Goal: Transaction & Acquisition: Purchase product/service

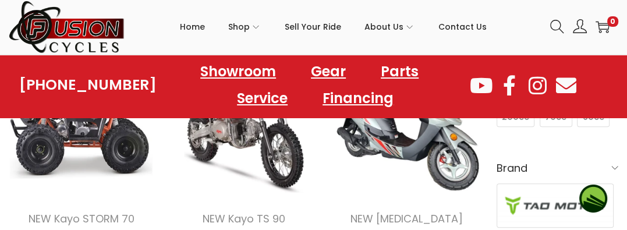
scroll to position [349, 0]
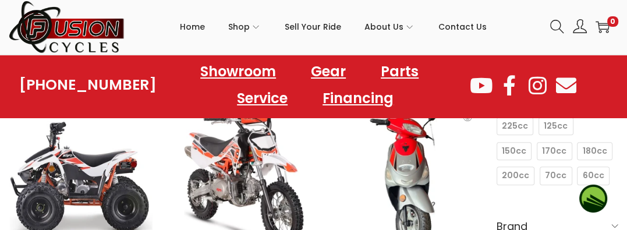
click at [410, 206] on img at bounding box center [406, 179] width 145 height 145
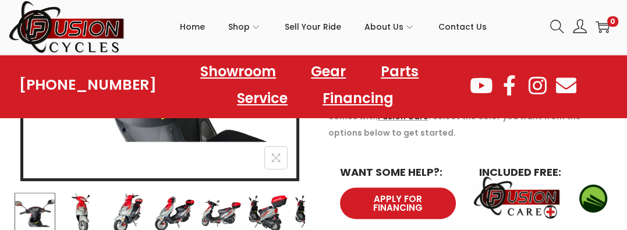
scroll to position [349, 0]
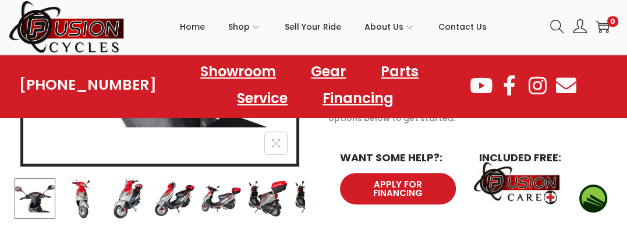
click at [263, 202] on img at bounding box center [267, 198] width 41 height 41
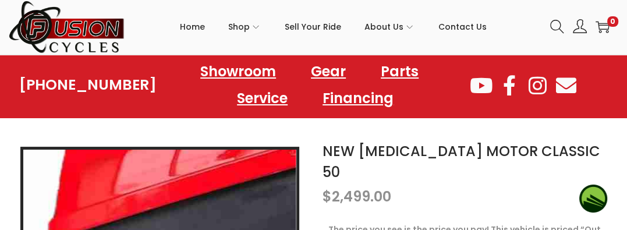
scroll to position [116, 0]
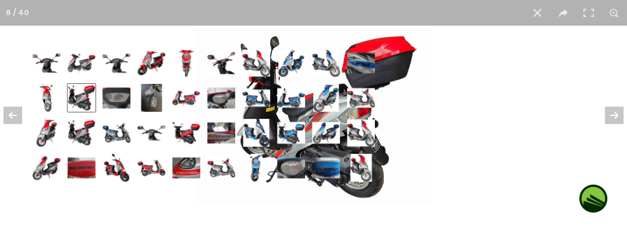
click at [387, 65] on img at bounding box center [313, 115] width 238 height 179
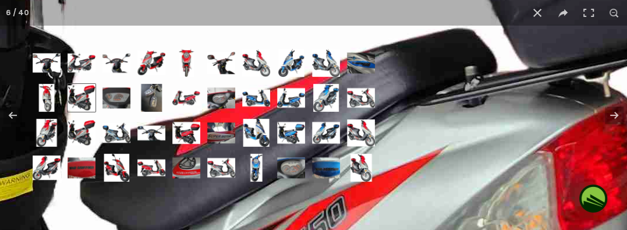
click at [484, 17] on div "6 / 40" at bounding box center [313, 115] width 627 height 230
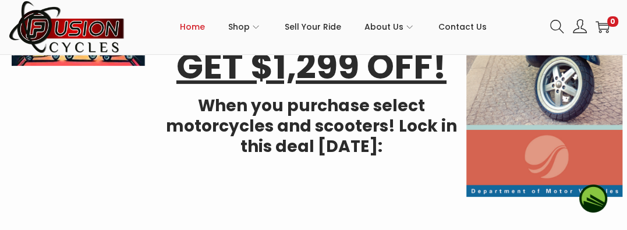
scroll to position [349, 0]
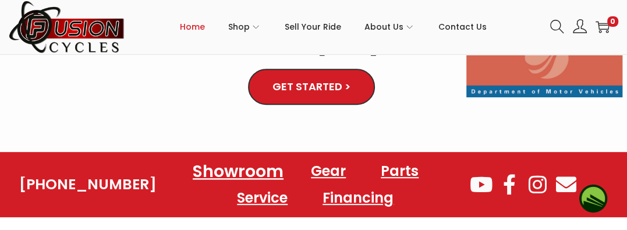
click at [238, 164] on link "Showroom" at bounding box center [238, 171] width 119 height 32
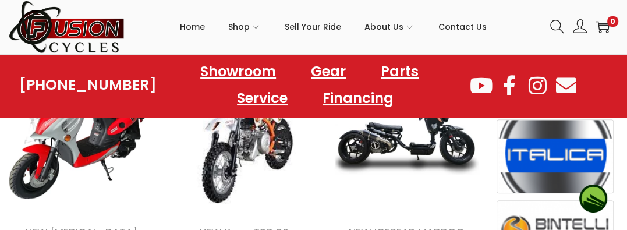
scroll to position [699, 0]
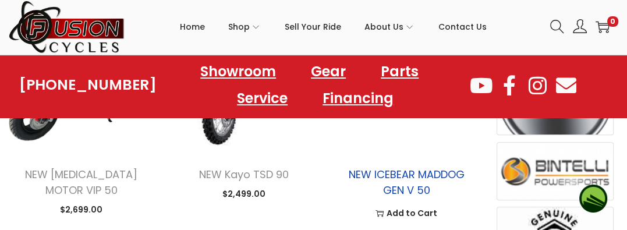
click at [398, 173] on link "NEW ICEBEAR MADDOG GEN V 50" at bounding box center [406, 182] width 116 height 30
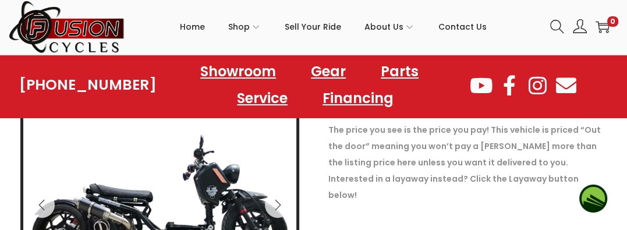
scroll to position [233, 0]
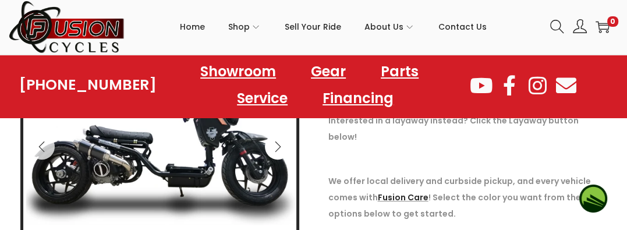
click at [277, 151] on icon "Next" at bounding box center [278, 147] width 12 height 12
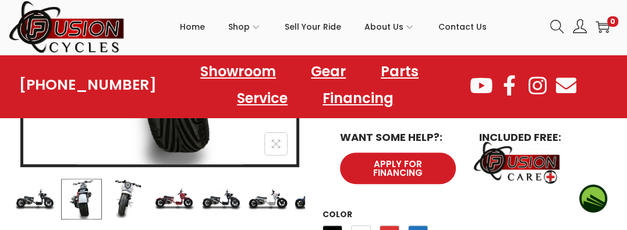
scroll to position [349, 0]
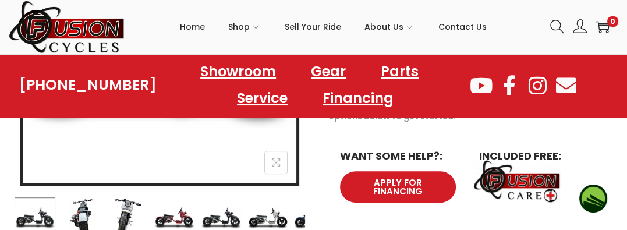
scroll to position [408, 0]
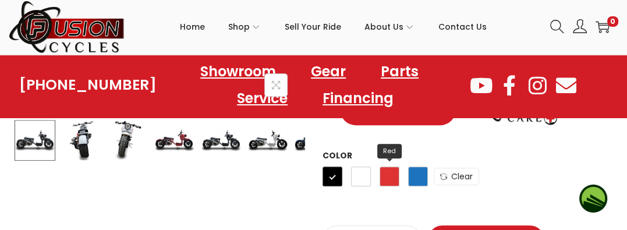
click at [387, 167] on span "Red" at bounding box center [390, 177] width 20 height 20
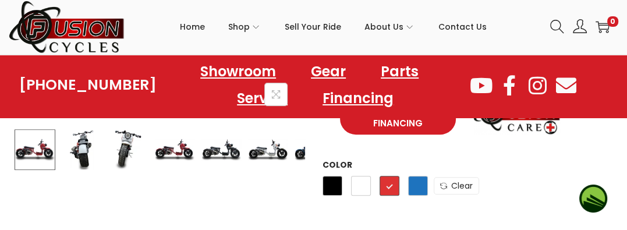
scroll to position [408, 0]
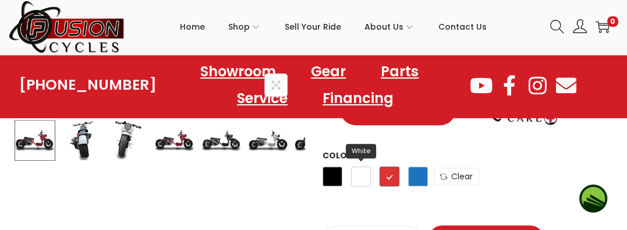
click at [362, 167] on span "White" at bounding box center [361, 177] width 20 height 20
click at [363, 167] on span "White" at bounding box center [361, 177] width 20 height 20
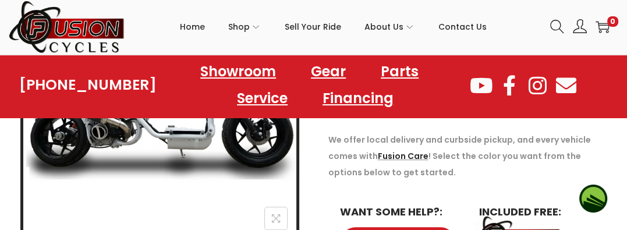
scroll to position [349, 0]
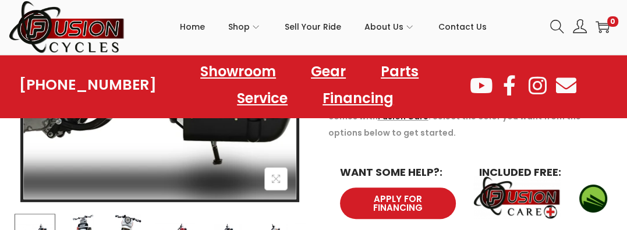
scroll to position [349, 0]
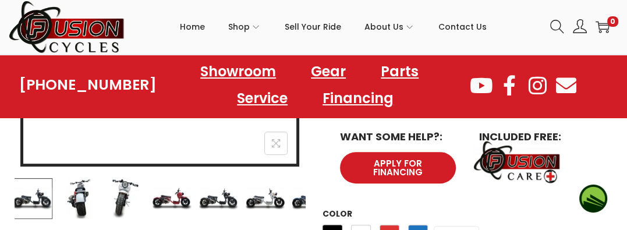
click at [219, 206] on img at bounding box center [218, 198] width 41 height 41
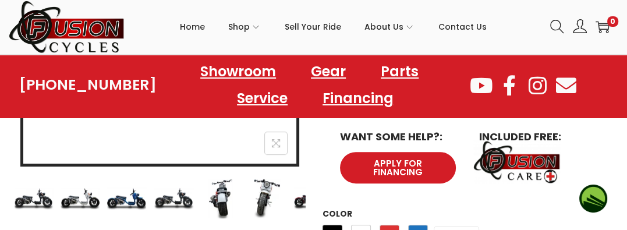
click at [185, 208] on img at bounding box center [174, 198] width 41 height 41
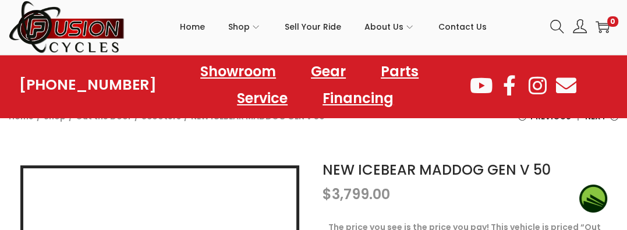
scroll to position [0, 0]
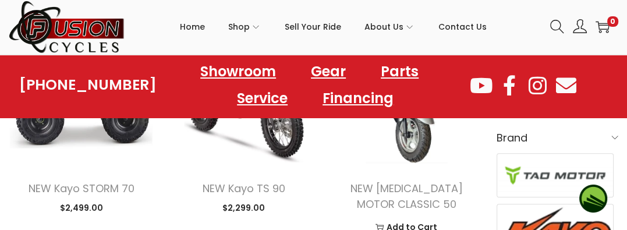
scroll to position [466, 0]
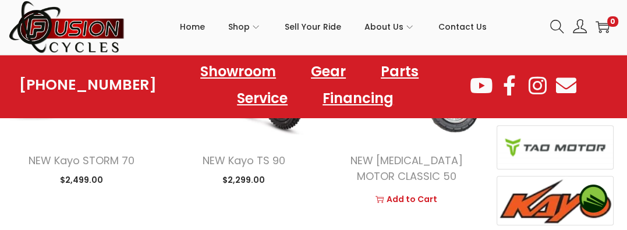
click at [408, 198] on link "image/svg+xml Add to Cart" at bounding box center [406, 198] width 128 height 17
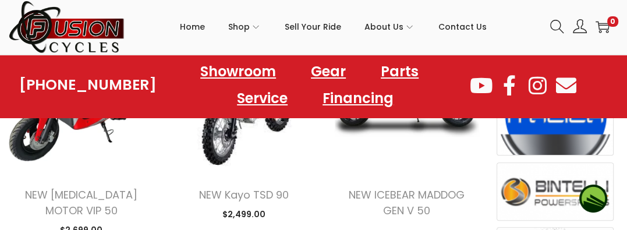
scroll to position [699, 0]
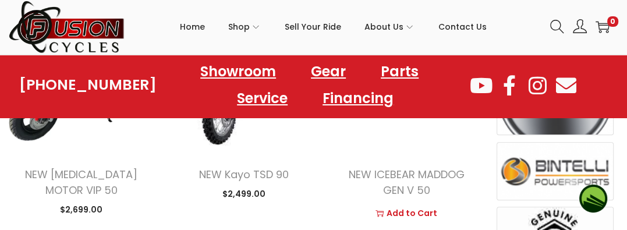
click at [408, 213] on link "image/svg+xml Add to Cart" at bounding box center [406, 212] width 128 height 17
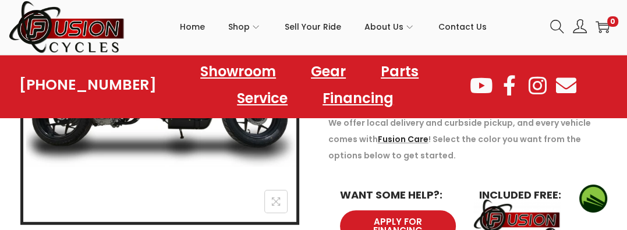
scroll to position [233, 0]
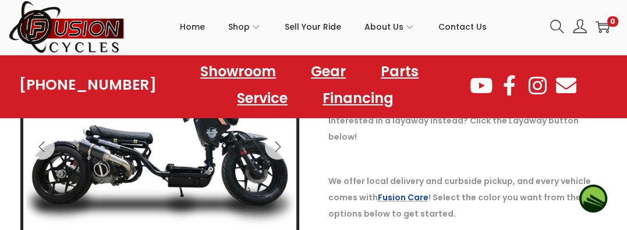
click at [406, 192] on link "Fusion Care" at bounding box center [403, 198] width 51 height 12
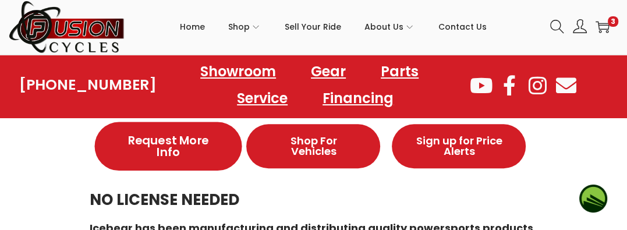
scroll to position [640, 0]
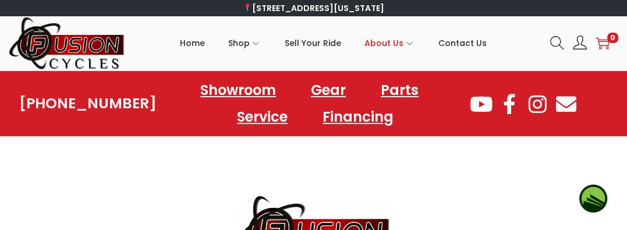
click at [601, 41] on icon at bounding box center [603, 44] width 14 height 12
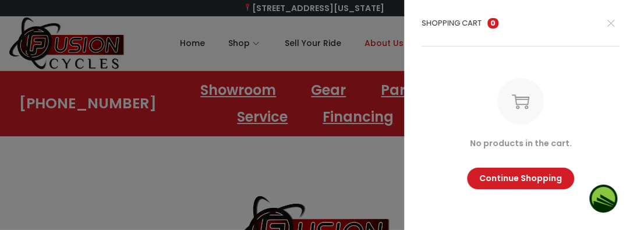
click at [361, 72] on div at bounding box center [318, 115] width 637 height 230
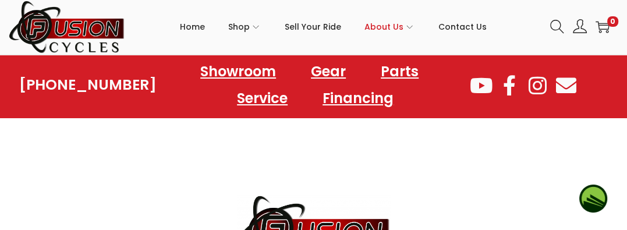
scroll to position [58, 0]
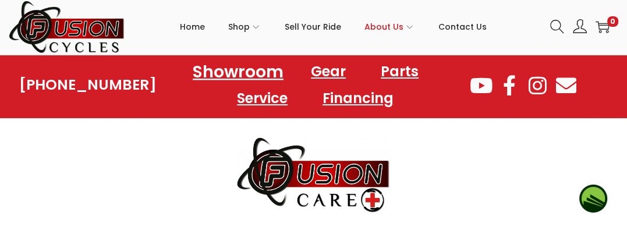
click at [242, 68] on link "Showroom" at bounding box center [238, 71] width 119 height 32
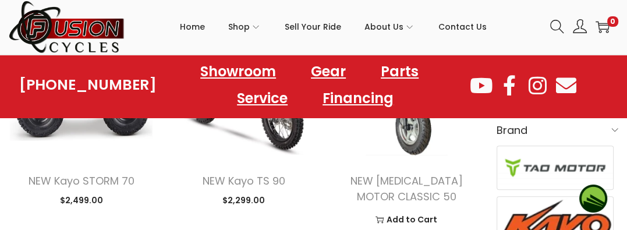
scroll to position [466, 0]
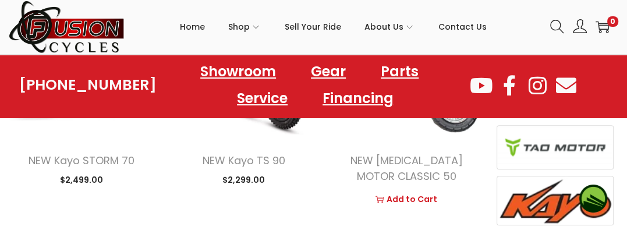
click at [411, 197] on link "image/svg+xml Add to Cart" at bounding box center [406, 198] width 128 height 17
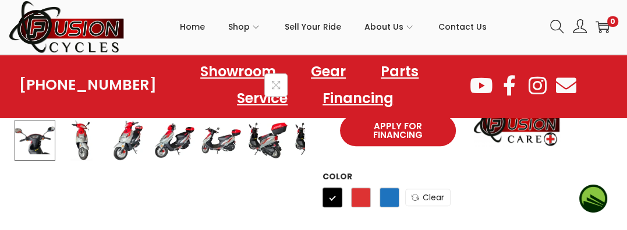
scroll to position [466, 0]
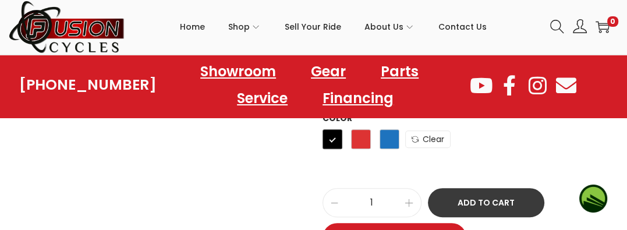
click at [477, 188] on button "Add to Cart" at bounding box center [486, 202] width 116 height 29
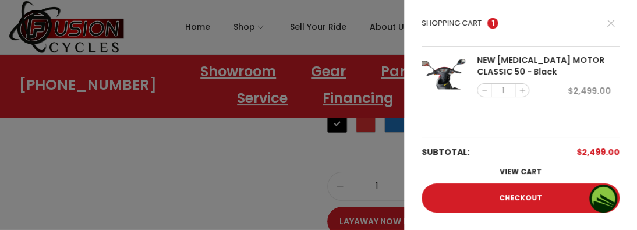
click at [228, 75] on div at bounding box center [318, 115] width 637 height 230
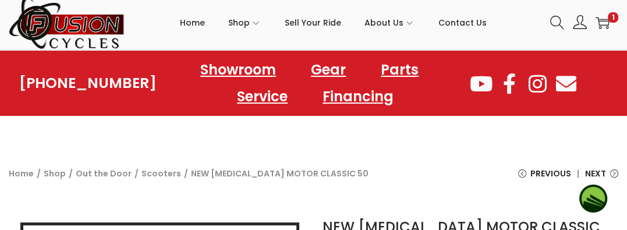
scroll to position [0, 0]
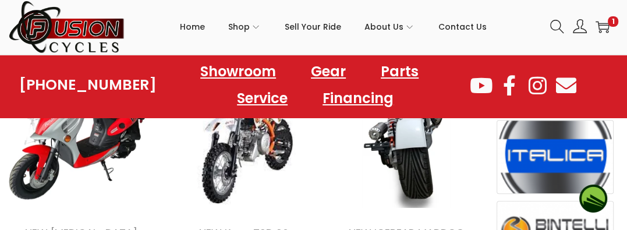
scroll to position [698, 0]
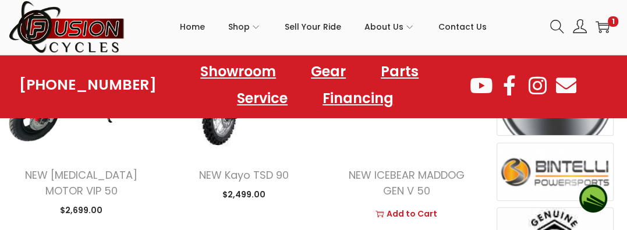
click at [410, 211] on link "image/svg+xml Add to Cart" at bounding box center [406, 213] width 128 height 17
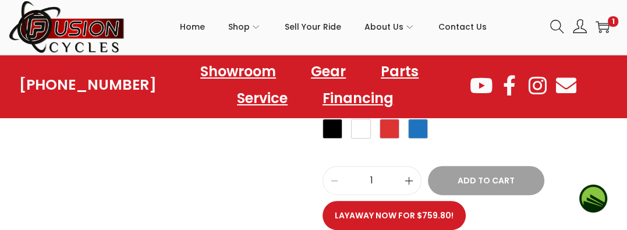
scroll to position [466, 0]
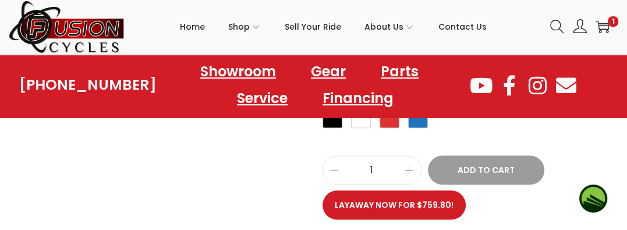
click at [481, 155] on button "Add to Cart" at bounding box center [486, 169] width 116 height 29
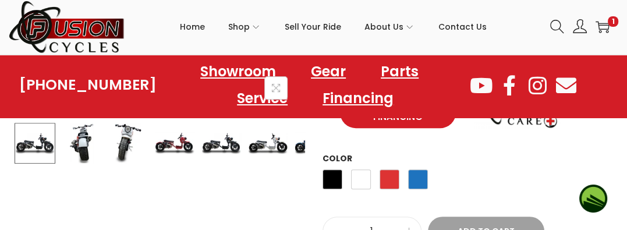
scroll to position [408, 0]
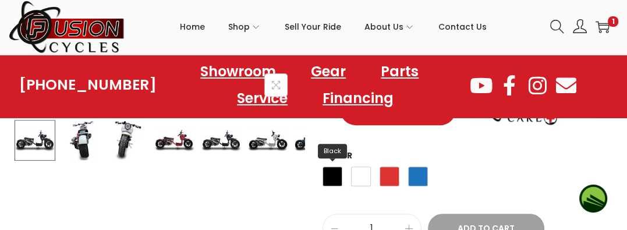
click at [328, 167] on span "Black" at bounding box center [333, 177] width 20 height 20
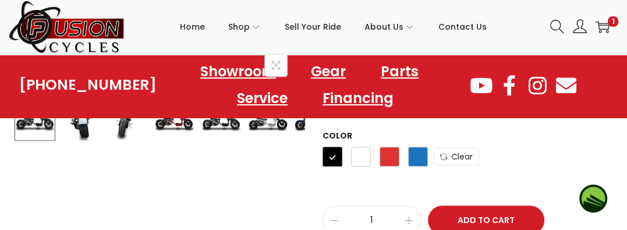
scroll to position [408, 0]
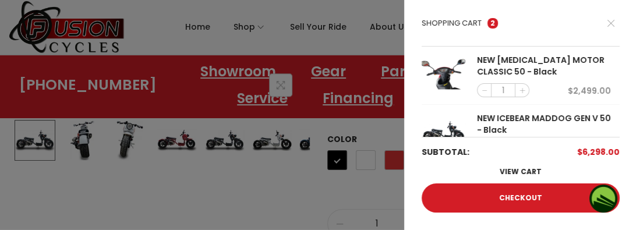
click at [246, 72] on div at bounding box center [318, 115] width 637 height 230
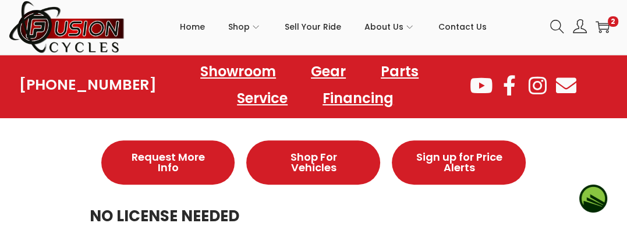
scroll to position [640, 0]
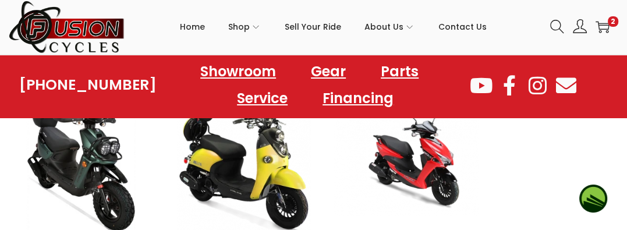
scroll to position [1571, 0]
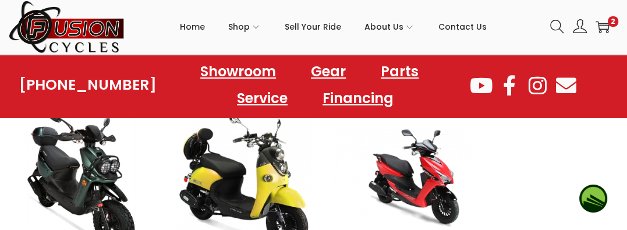
scroll to position [1513, 0]
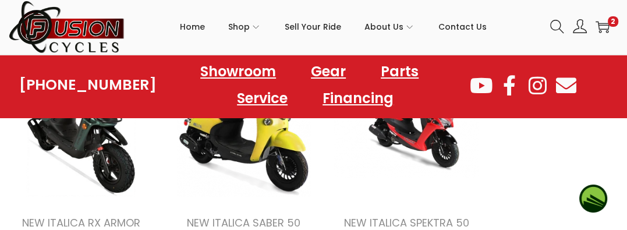
scroll to position [1629, 0]
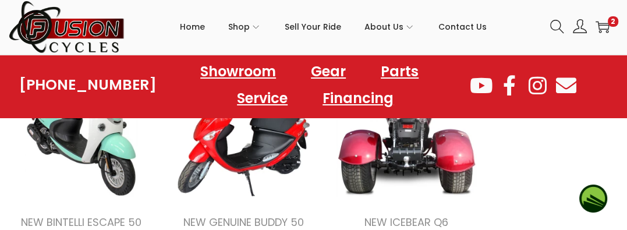
scroll to position [2153, 0]
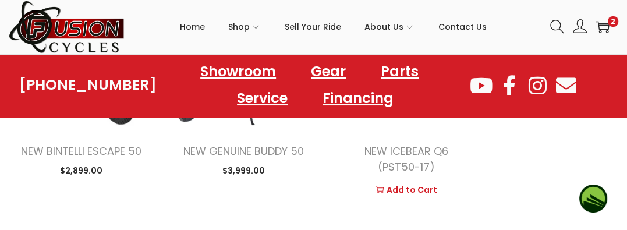
click at [399, 199] on link "image/svg+xml Add to Cart" at bounding box center [406, 189] width 128 height 17
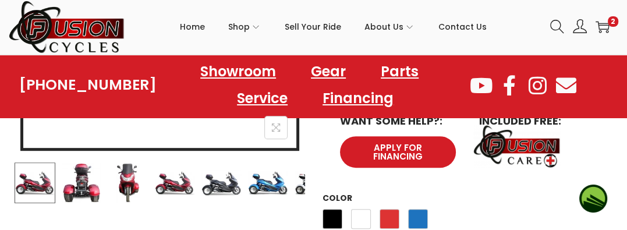
scroll to position [349, 0]
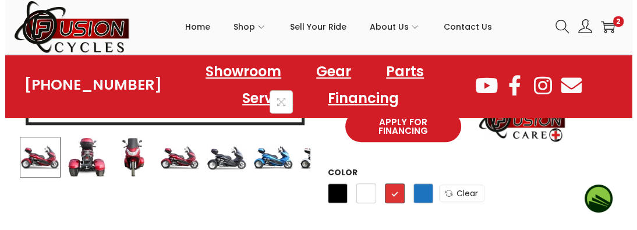
scroll to position [466, 0]
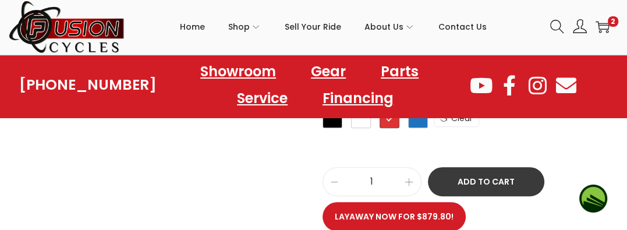
click at [473, 167] on button "Add to Cart" at bounding box center [486, 181] width 116 height 29
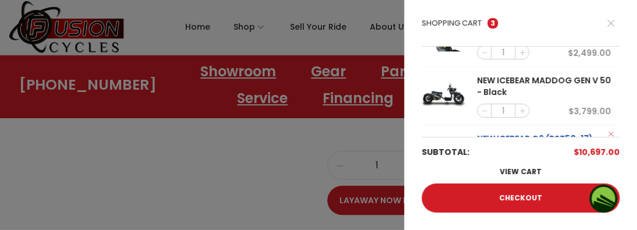
scroll to position [58, 0]
